Goal: Information Seeking & Learning: Learn about a topic

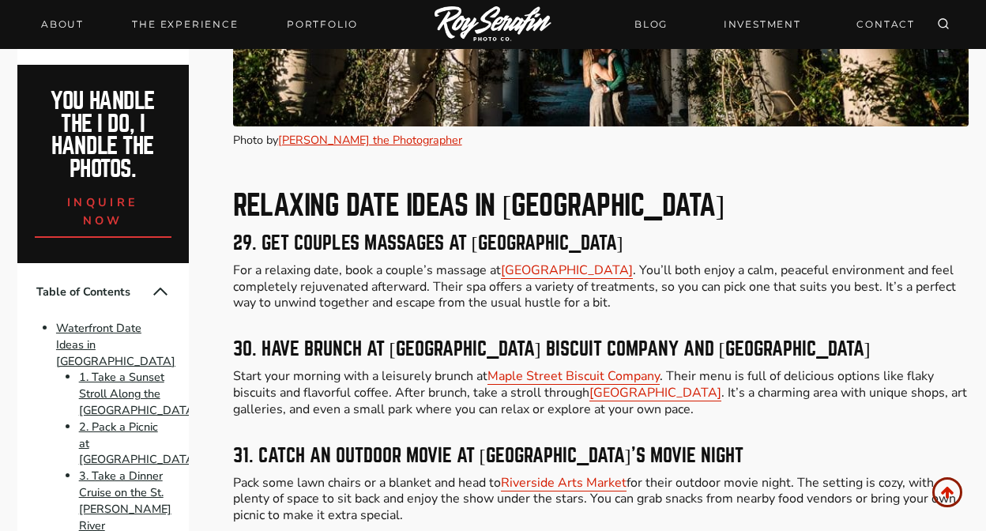
scroll to position [8686, 0]
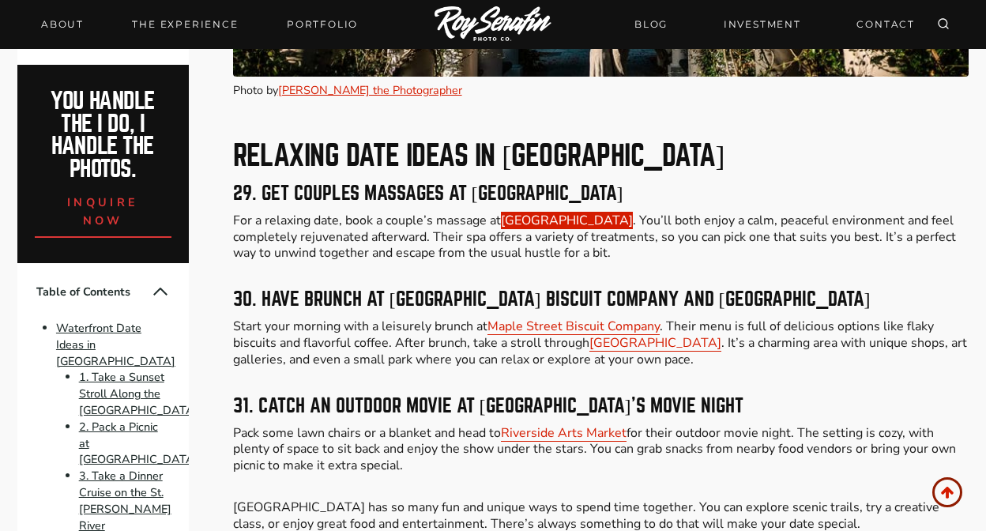
click at [587, 212] on link "One Ocean Resort & Spa" at bounding box center [567, 220] width 132 height 17
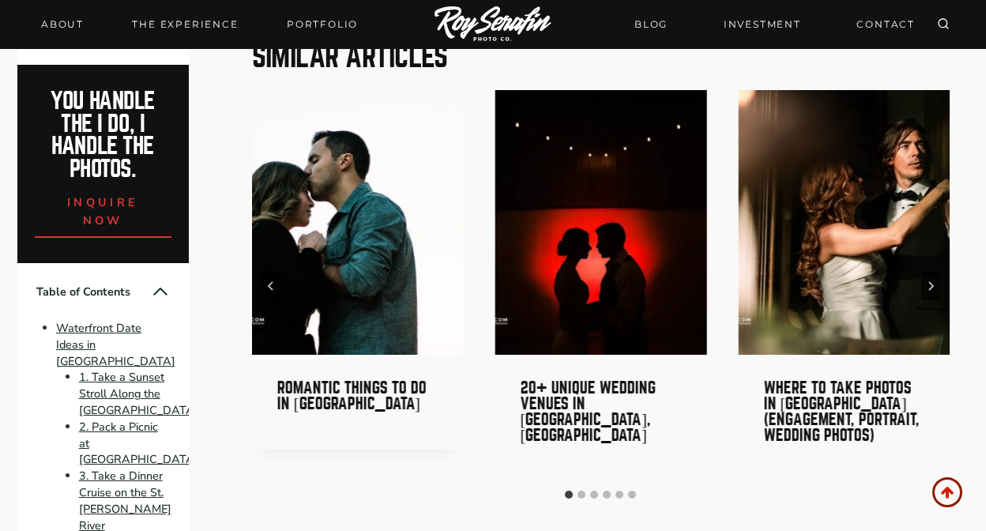
scroll to position [10740, 0]
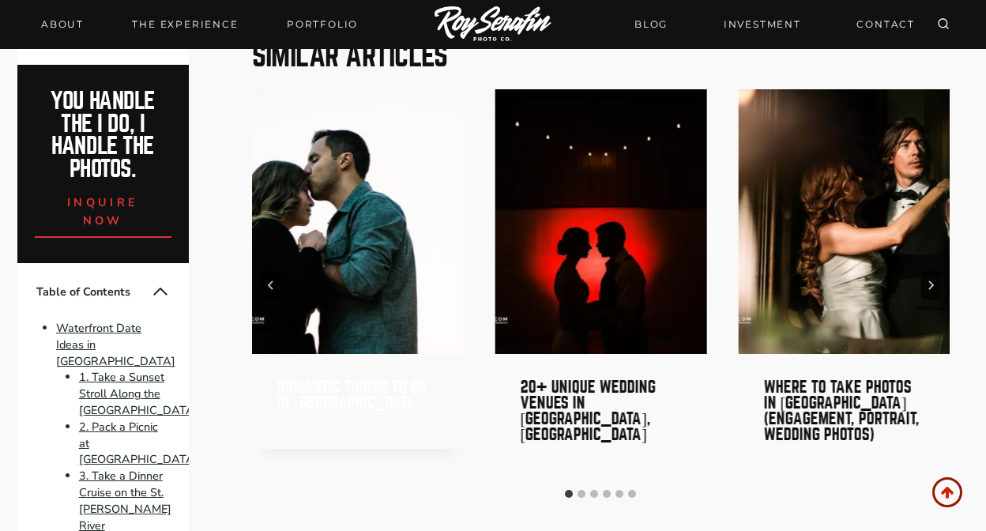
click at [340, 378] on link "Romantic Things to do in [GEOGRAPHIC_DATA]" at bounding box center [351, 394] width 149 height 32
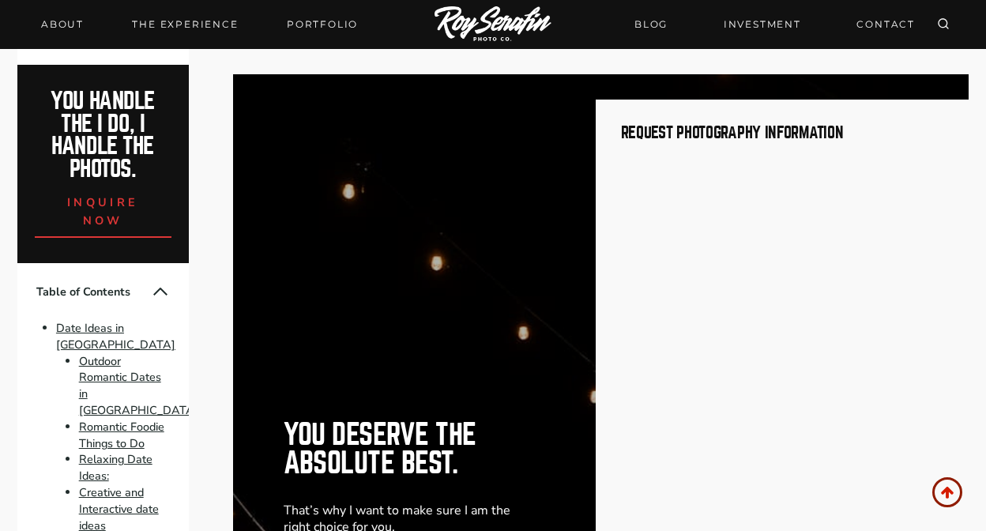
scroll to position [9256, 0]
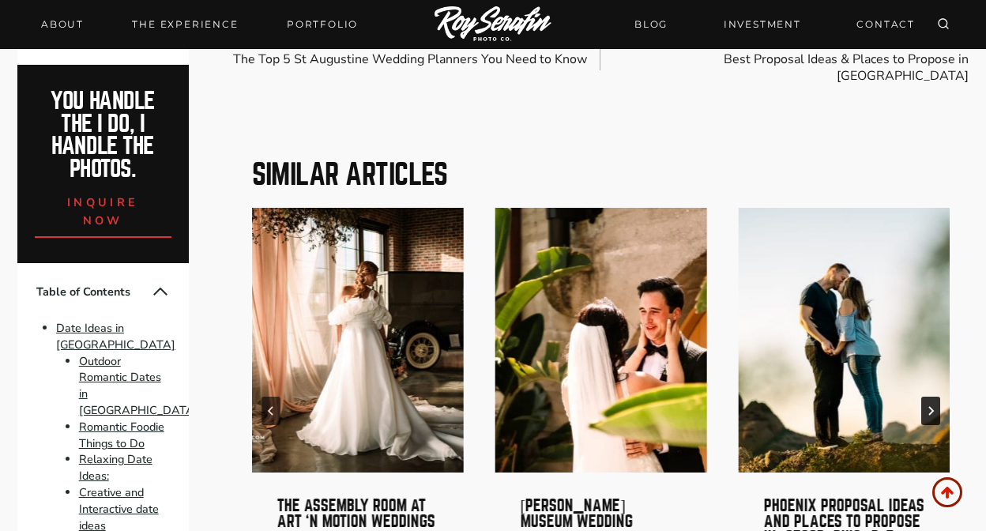
click at [929, 396] on button "Next" at bounding box center [930, 410] width 19 height 28
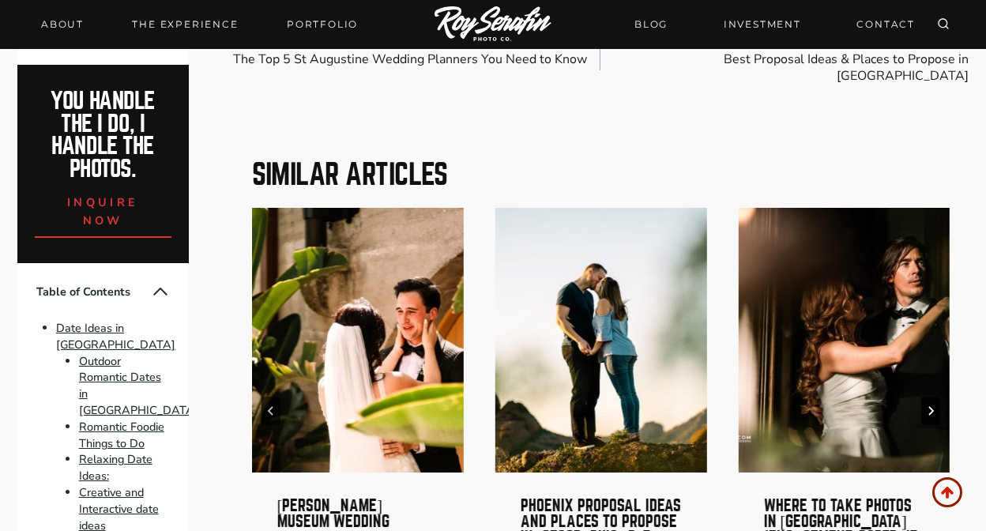
click at [928, 406] on icon "Next" at bounding box center [930, 410] width 9 height 9
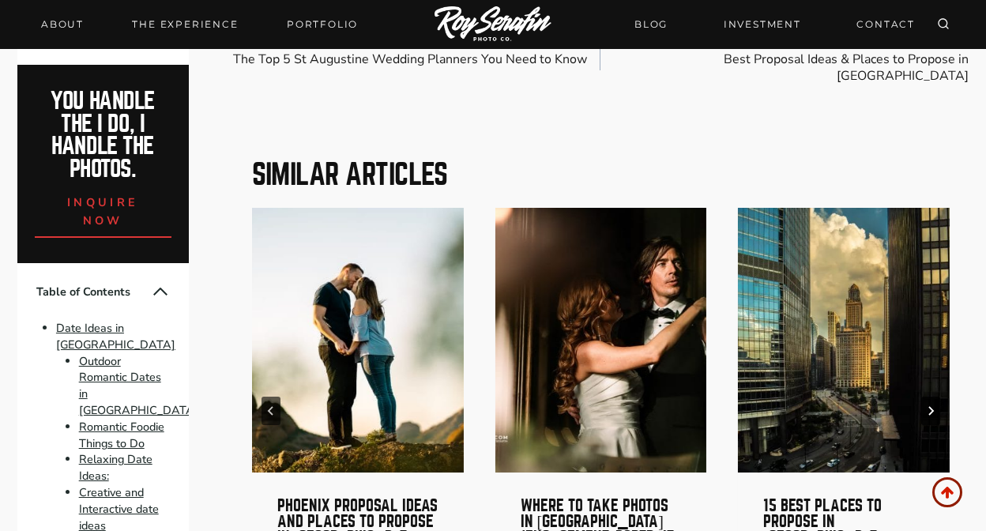
click at [928, 406] on icon "Next" at bounding box center [930, 410] width 9 height 9
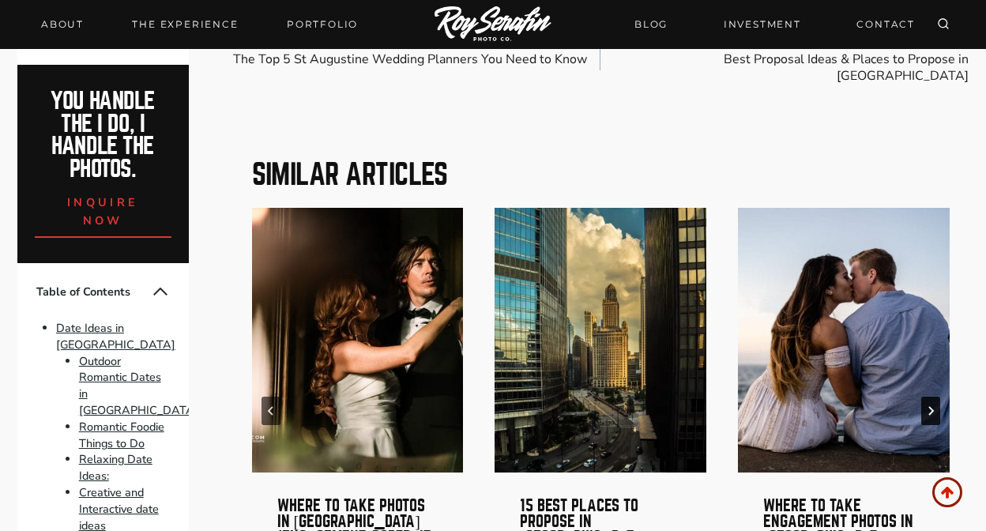
click at [926, 406] on icon "Next" at bounding box center [930, 410] width 9 height 9
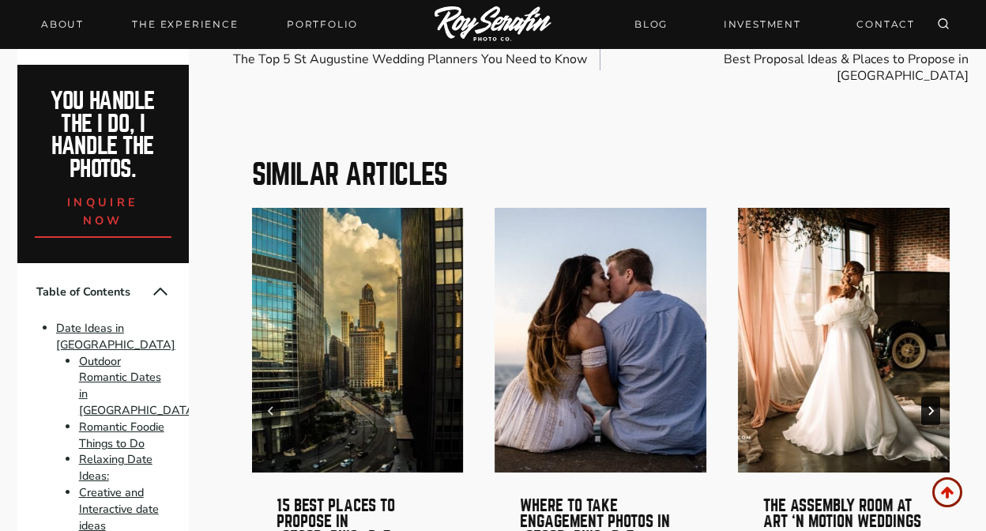
click at [926, 406] on icon "Next" at bounding box center [930, 410] width 9 height 9
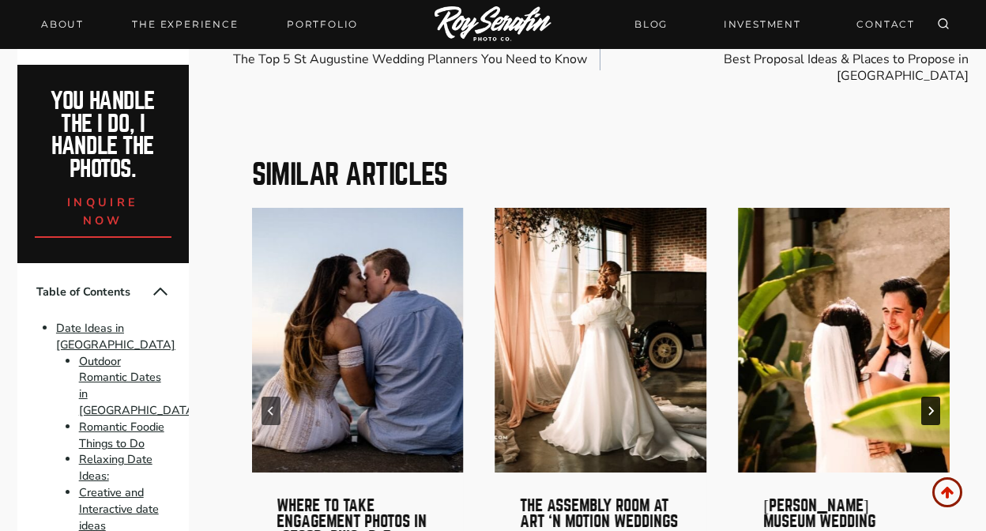
click at [923, 396] on button "Go to first slide" at bounding box center [930, 410] width 19 height 28
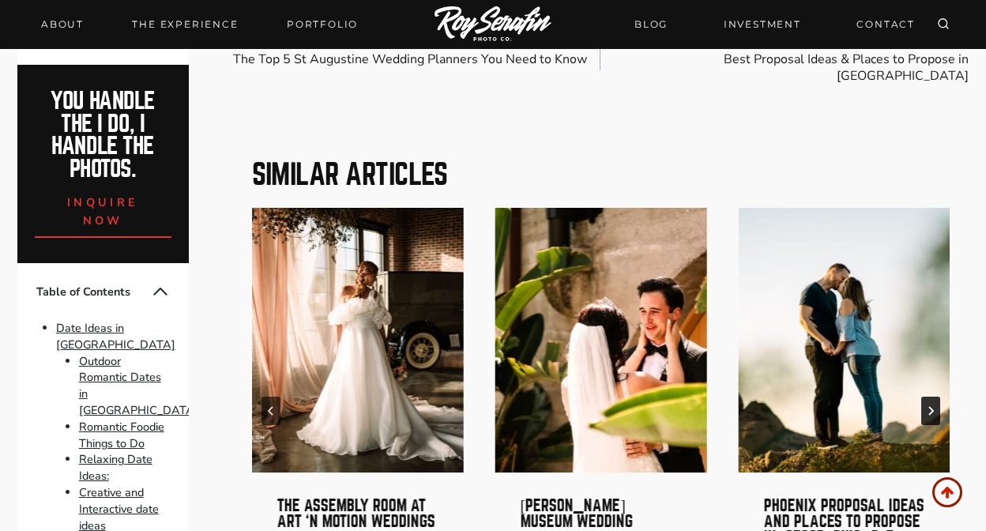
click at [923, 396] on button "Next" at bounding box center [930, 410] width 19 height 28
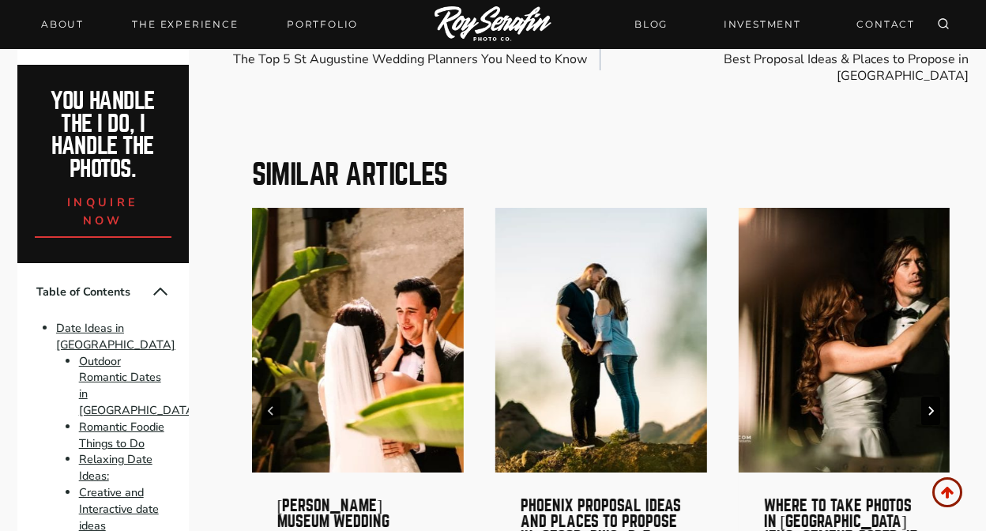
click at [923, 396] on button "Next" at bounding box center [930, 410] width 19 height 28
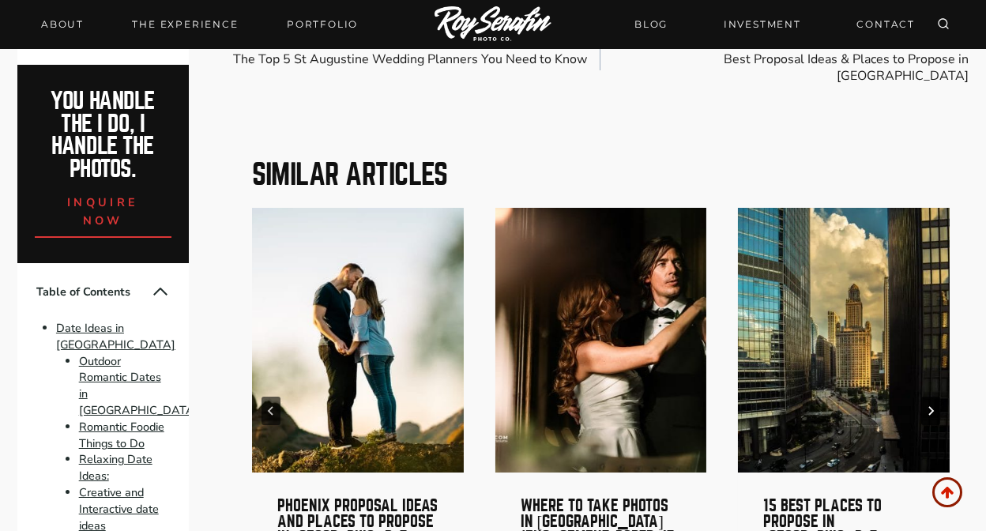
click at [923, 396] on button "Next" at bounding box center [930, 410] width 19 height 28
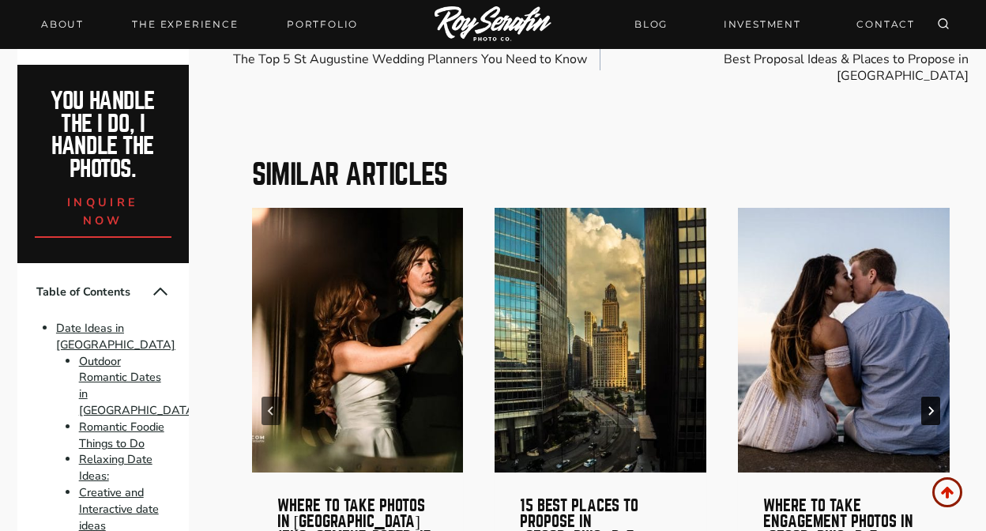
click at [922, 396] on button "Next" at bounding box center [930, 410] width 19 height 28
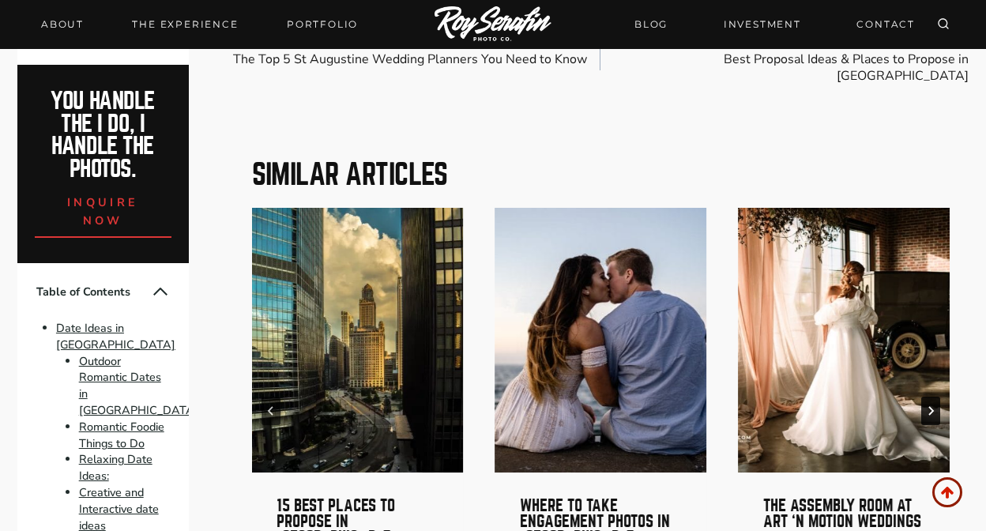
click at [922, 396] on button "Next" at bounding box center [930, 410] width 19 height 28
